Goal: Information Seeking & Learning: Check status

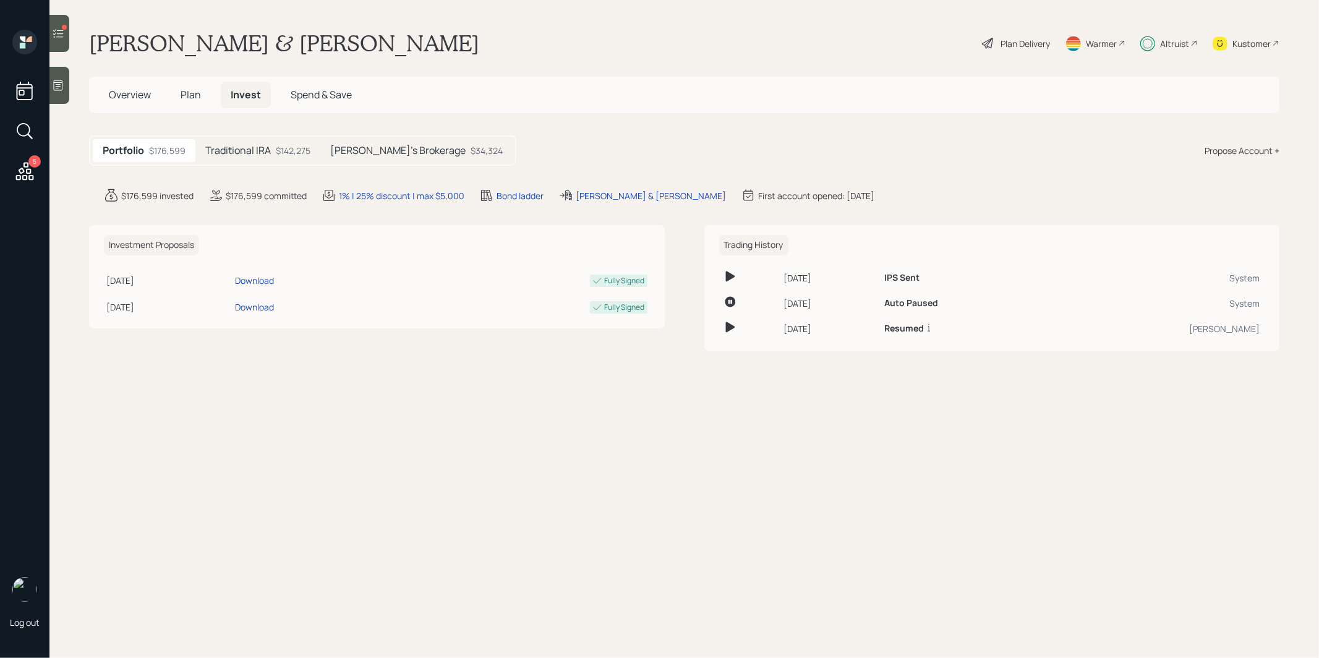
click at [391, 152] on h5 "[PERSON_NAME]'s Brokerage" at bounding box center [397, 151] width 135 height 12
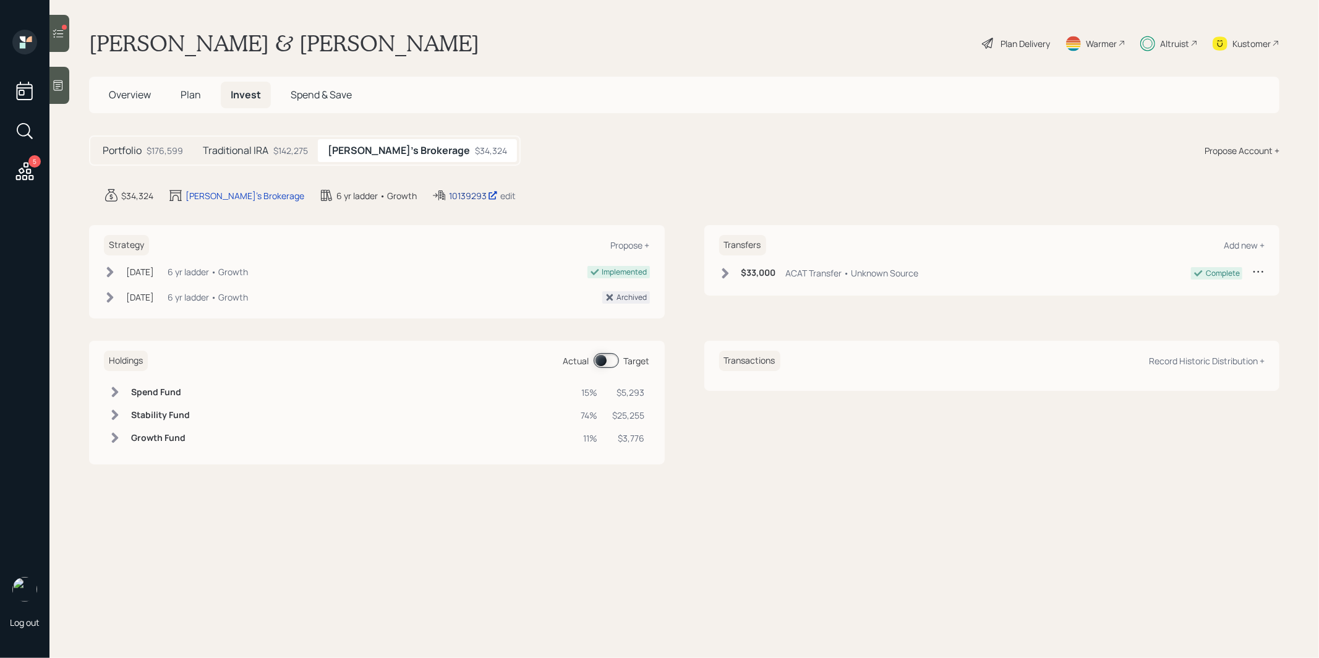
click at [449, 189] on div "10139293" at bounding box center [473, 195] width 49 height 13
